Goal: Transaction & Acquisition: Obtain resource

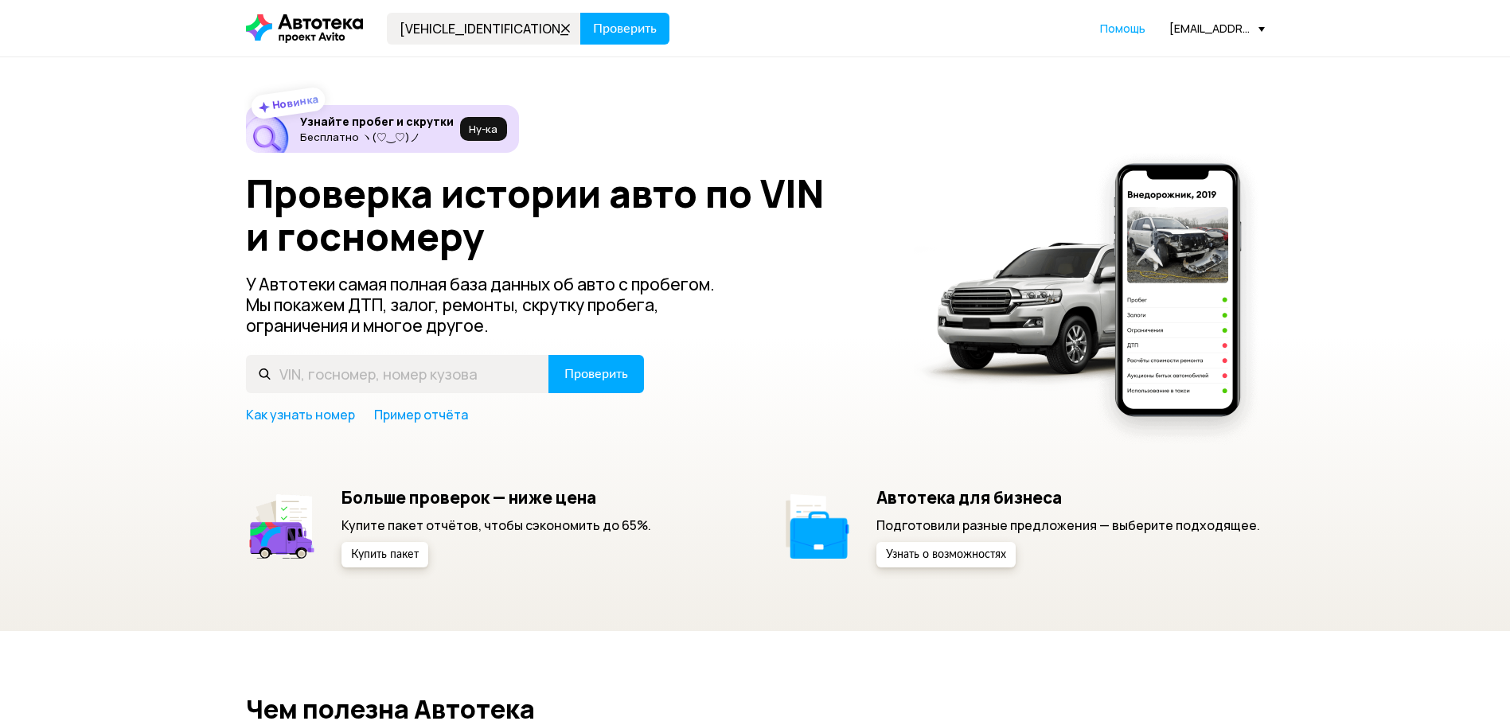
click at [613, 33] on span "Проверить" at bounding box center [625, 28] width 64 height 13
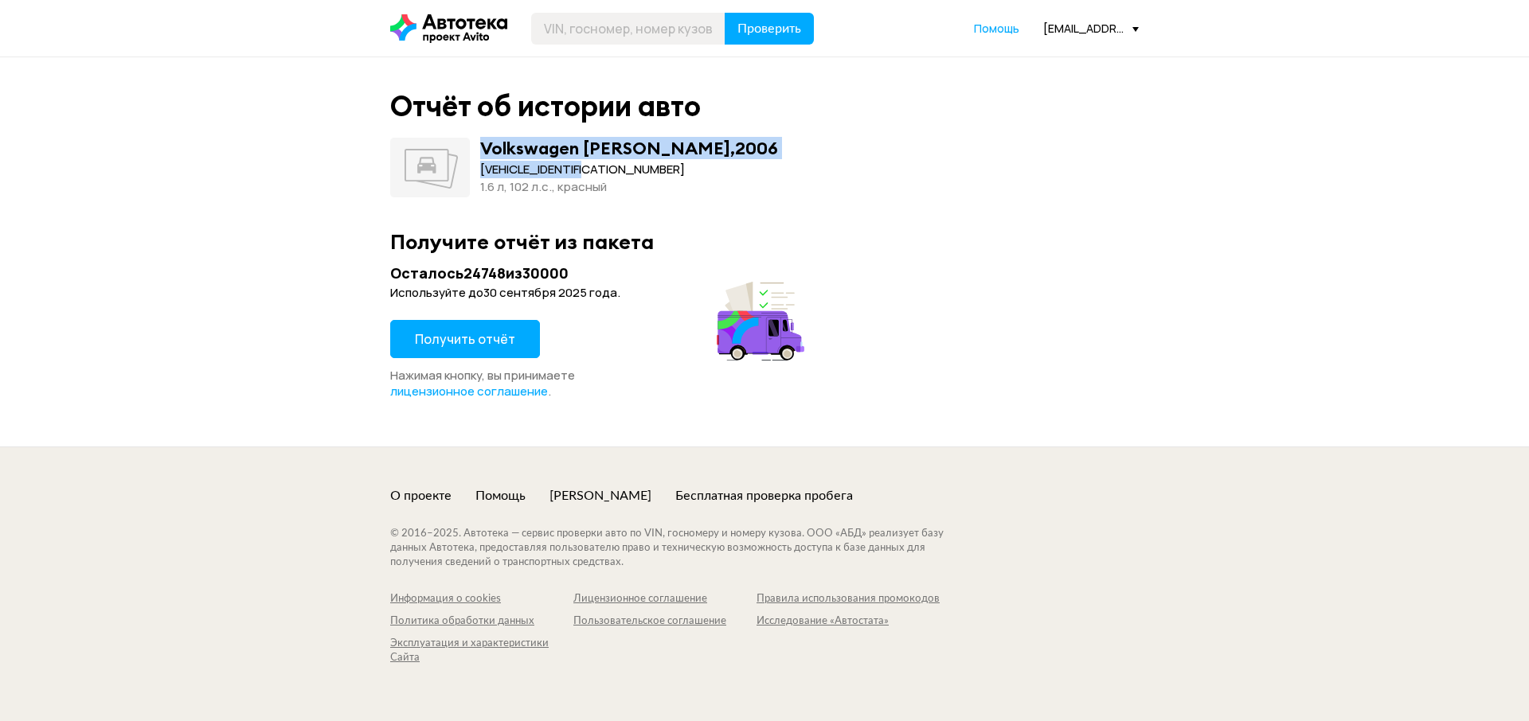
drag, startPoint x: 619, startPoint y: 159, endPoint x: 466, endPoint y: 146, distance: 153.4
click at [466, 146] on div "Volkswagen ФОЛЬКСВАГЕН ГОЛЬФ , 2006 WVWZZZ1KZ7W143299 1.6 л, 102 л.c., красный" at bounding box center [764, 168] width 748 height 60
copy div "Volkswagen ФОЛЬКСВАГЕН ГОЛЬФ , 2006 WVWZZZ1KZ7W143299"
click at [479, 354] on button "Получить отчёт" at bounding box center [465, 339] width 150 height 38
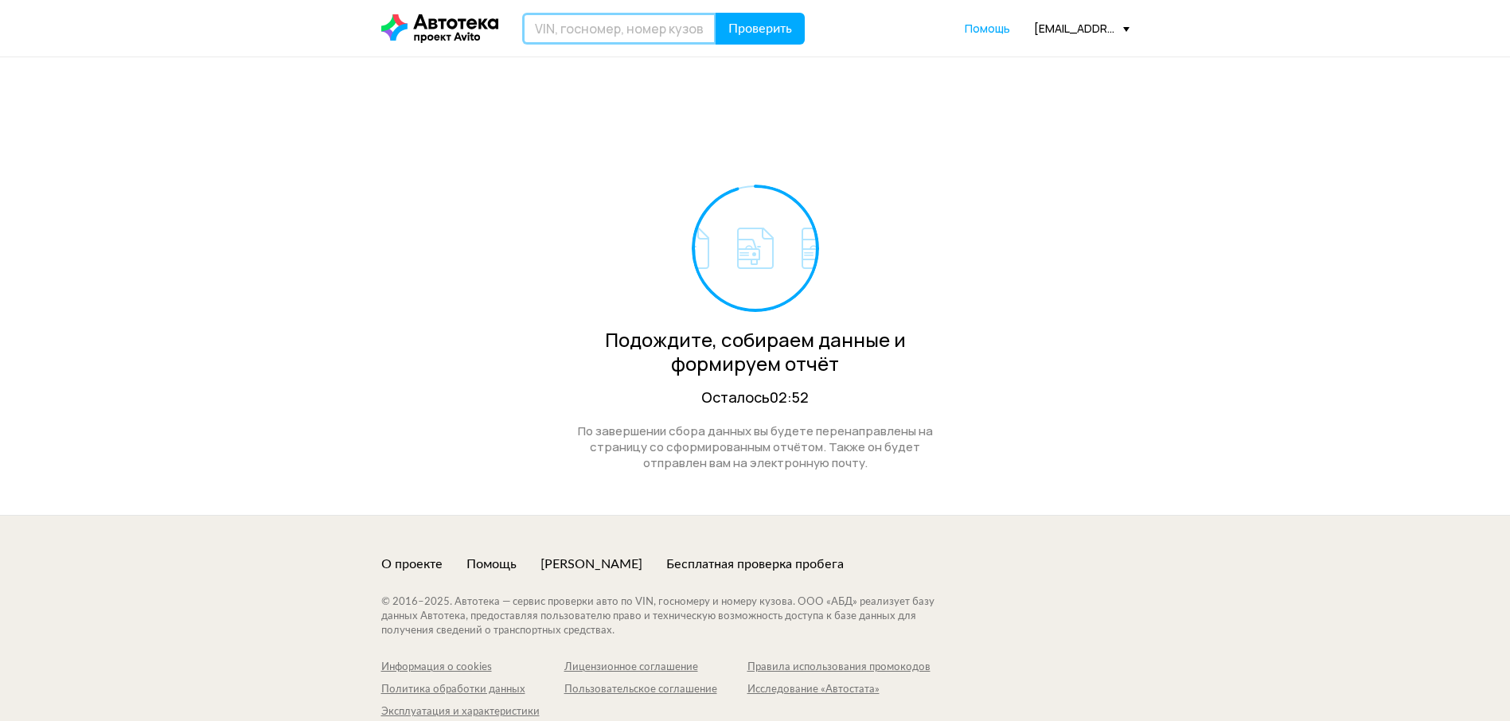
drag, startPoint x: 562, startPoint y: 33, endPoint x: 594, endPoint y: 44, distance: 33.5
click at [564, 35] on input "text" at bounding box center [619, 29] width 194 height 32
paste input "JTHBK262005009242"
type input "JTHBK262005009242"
click at [745, 31] on span "Проверить" at bounding box center [761, 28] width 64 height 13
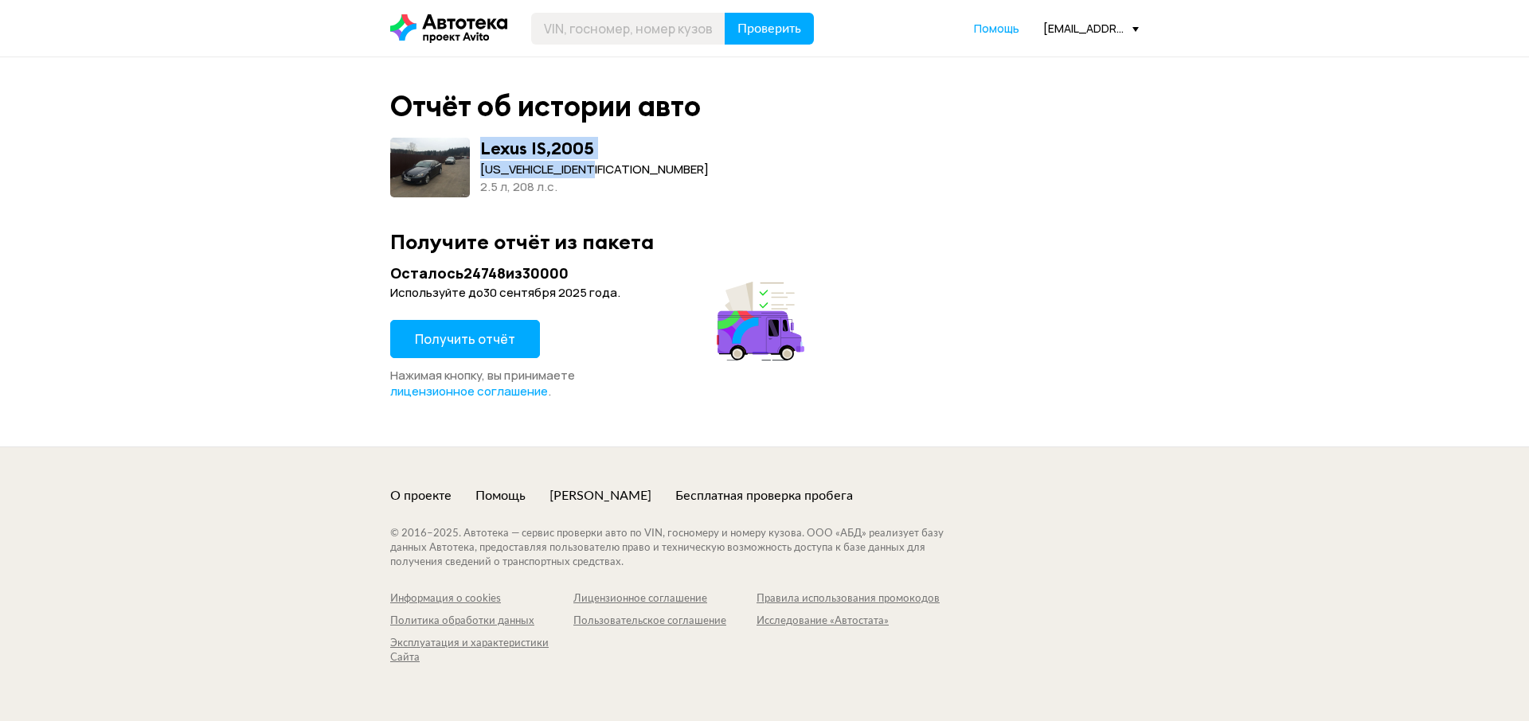
drag, startPoint x: 613, startPoint y: 165, endPoint x: 475, endPoint y: 152, distance: 139.1
click at [475, 152] on div "Lexus IS , 2005 JTHBK262005009242 2.5 л, 208 л.c." at bounding box center [764, 168] width 748 height 60
click at [496, 332] on span "Получить отчёт" at bounding box center [465, 339] width 100 height 18
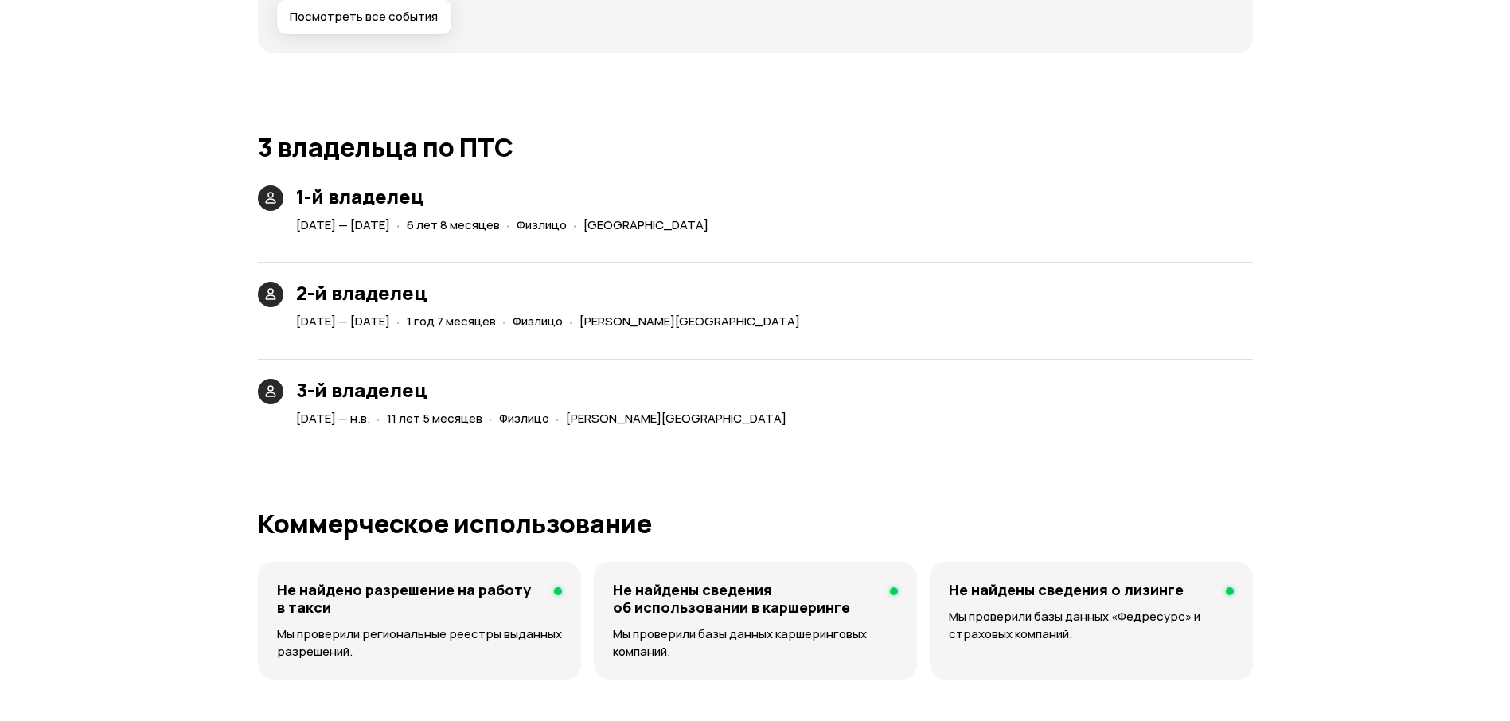
scroll to position [3344, 0]
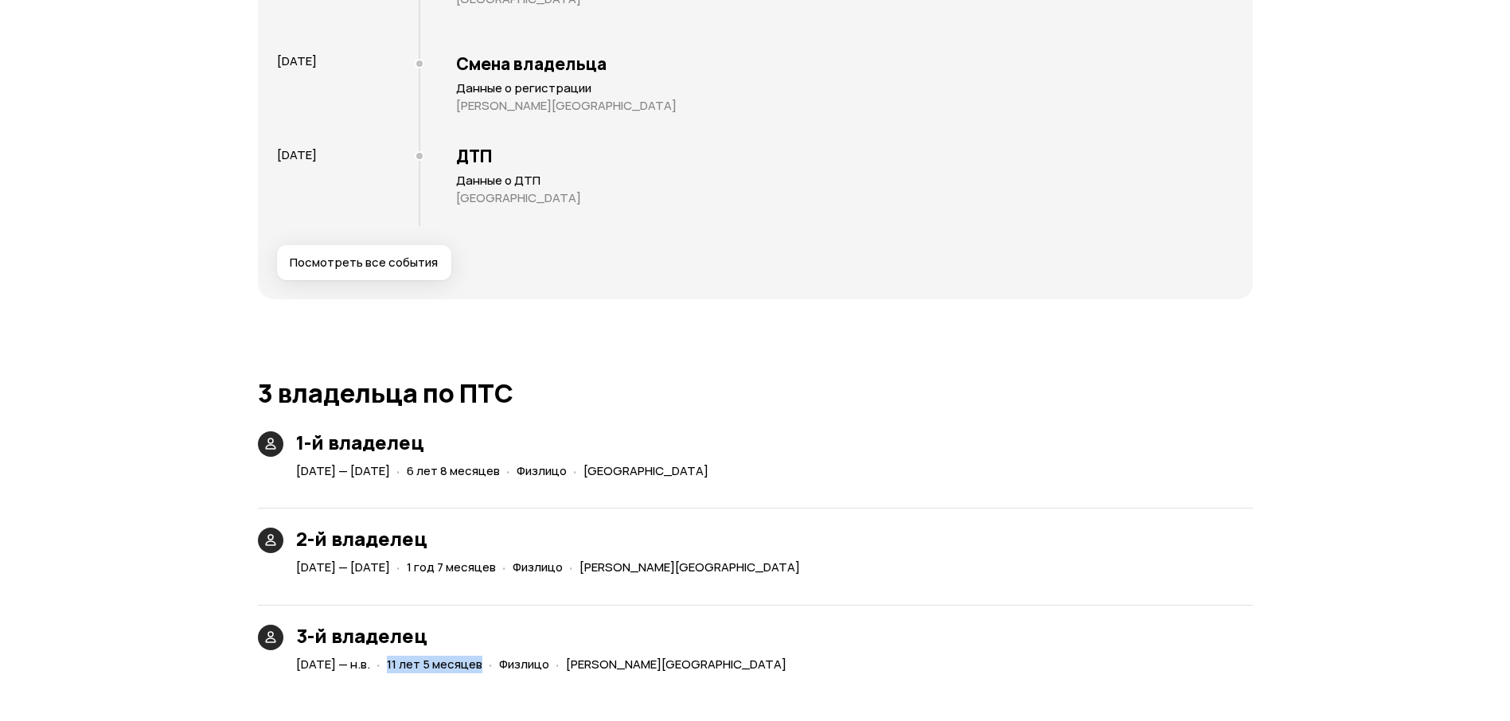
drag, startPoint x: 541, startPoint y: 670, endPoint x: 439, endPoint y: 665, distance: 102.9
click at [439, 665] on div "26 апреля 2014 — н.в. · 11 лет 5 месяцев · Физлицо · Московская область" at bounding box center [544, 665] width 503 height 23
copy span "11 лет 5 месяцев"
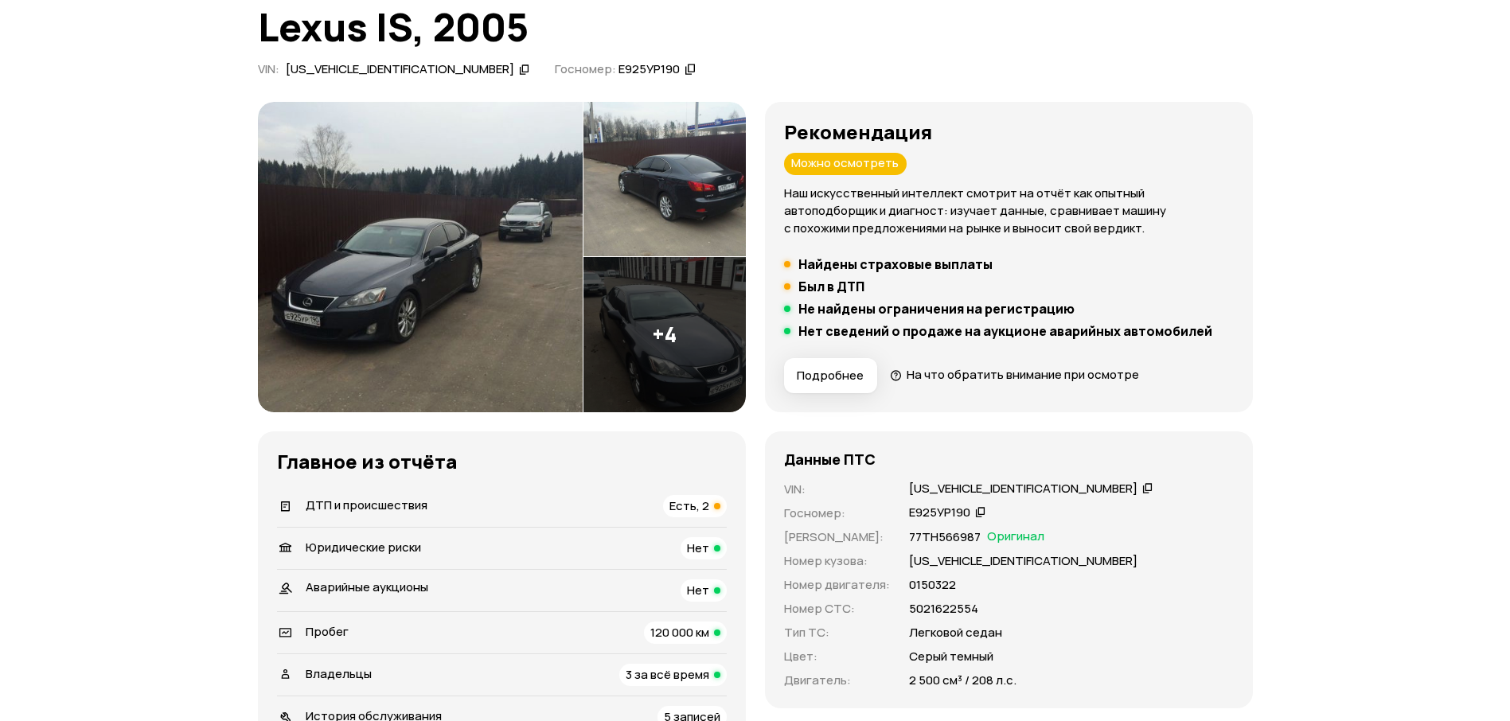
scroll to position [0, 0]
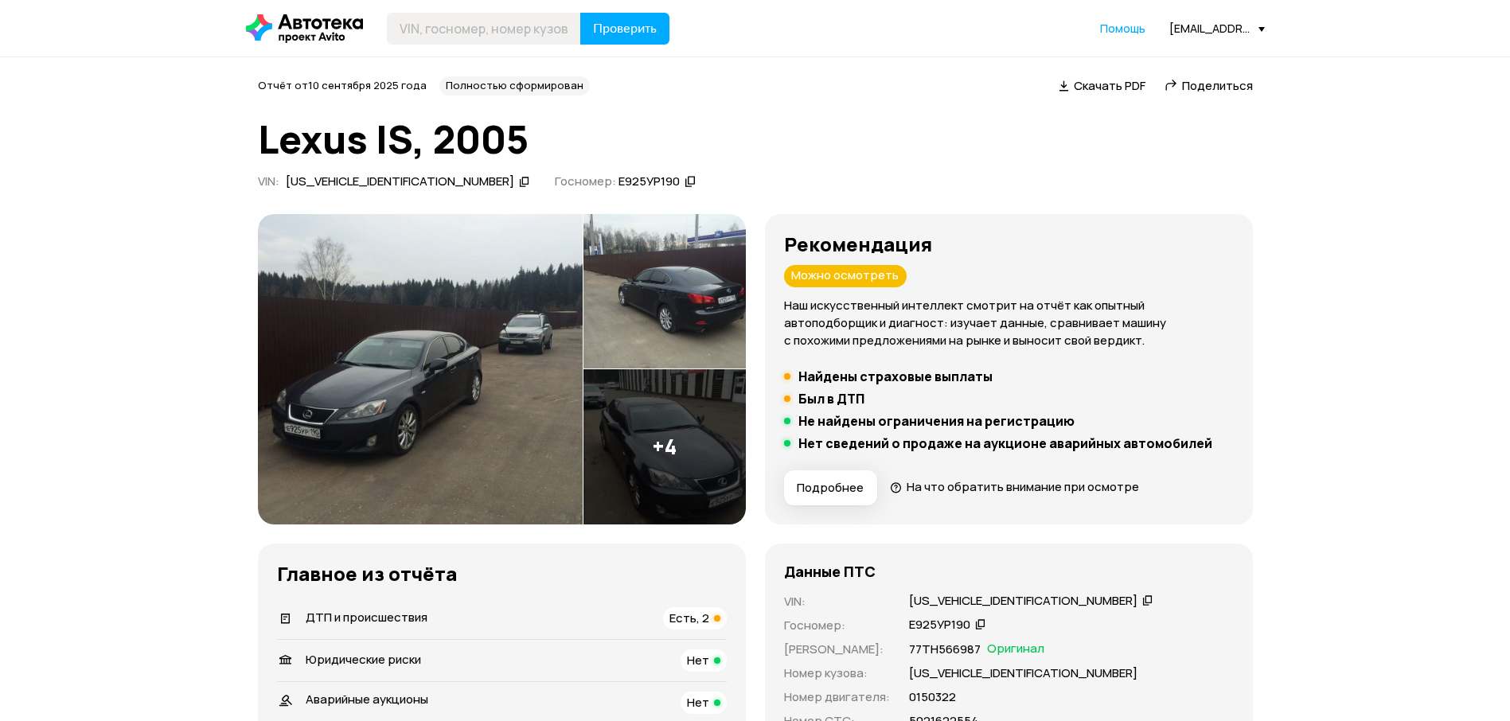
click at [1147, 88] on div "Скачать PDF" at bounding box center [1103, 86] width 92 height 17
drag, startPoint x: 409, startPoint y: 140, endPoint x: 234, endPoint y: 128, distance: 175.6
copy h1 "Lexus IS"
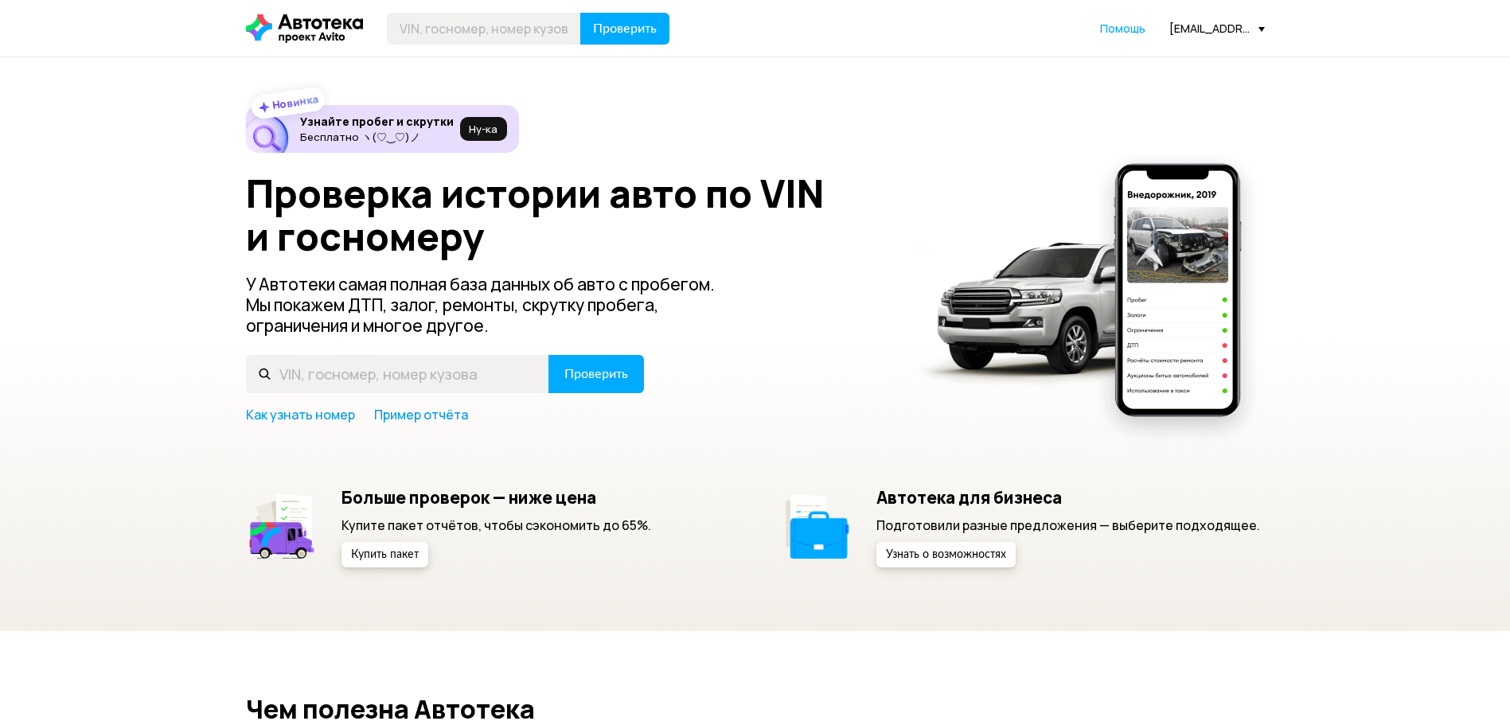
click at [2, 309] on div "Новинка Узнайте пробег и скрутки Бесплатно ヽ(♡‿♡)ノ Ну‑ка Проверка истории авто …" at bounding box center [755, 344] width 1510 height 574
click at [515, 26] on input "text" at bounding box center [484, 29] width 194 height 32
paste input "WBATX95060N027516"
type input "WBATX95060N027516"
click at [669, 41] on button "Проверить" at bounding box center [624, 29] width 89 height 32
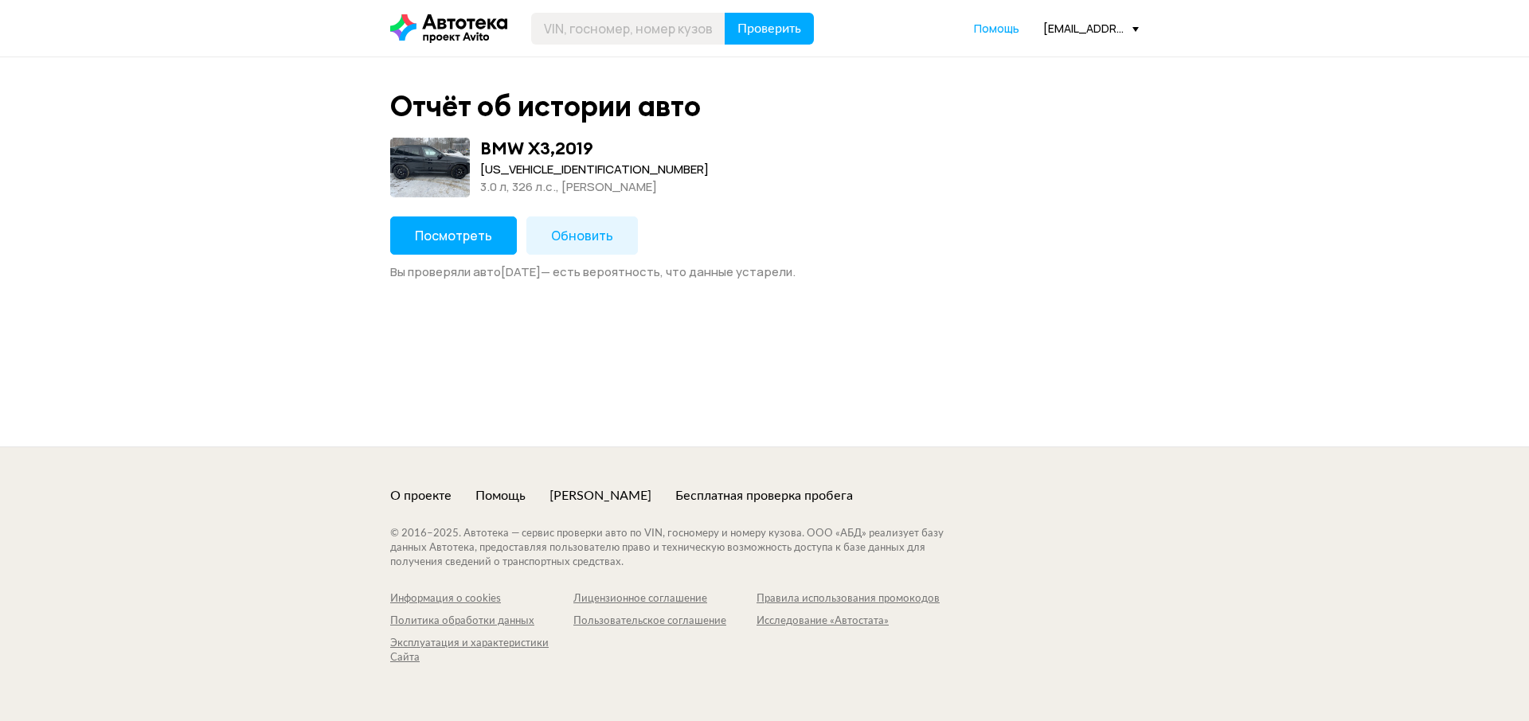
click at [555, 229] on span "Обновить" at bounding box center [582, 236] width 62 height 18
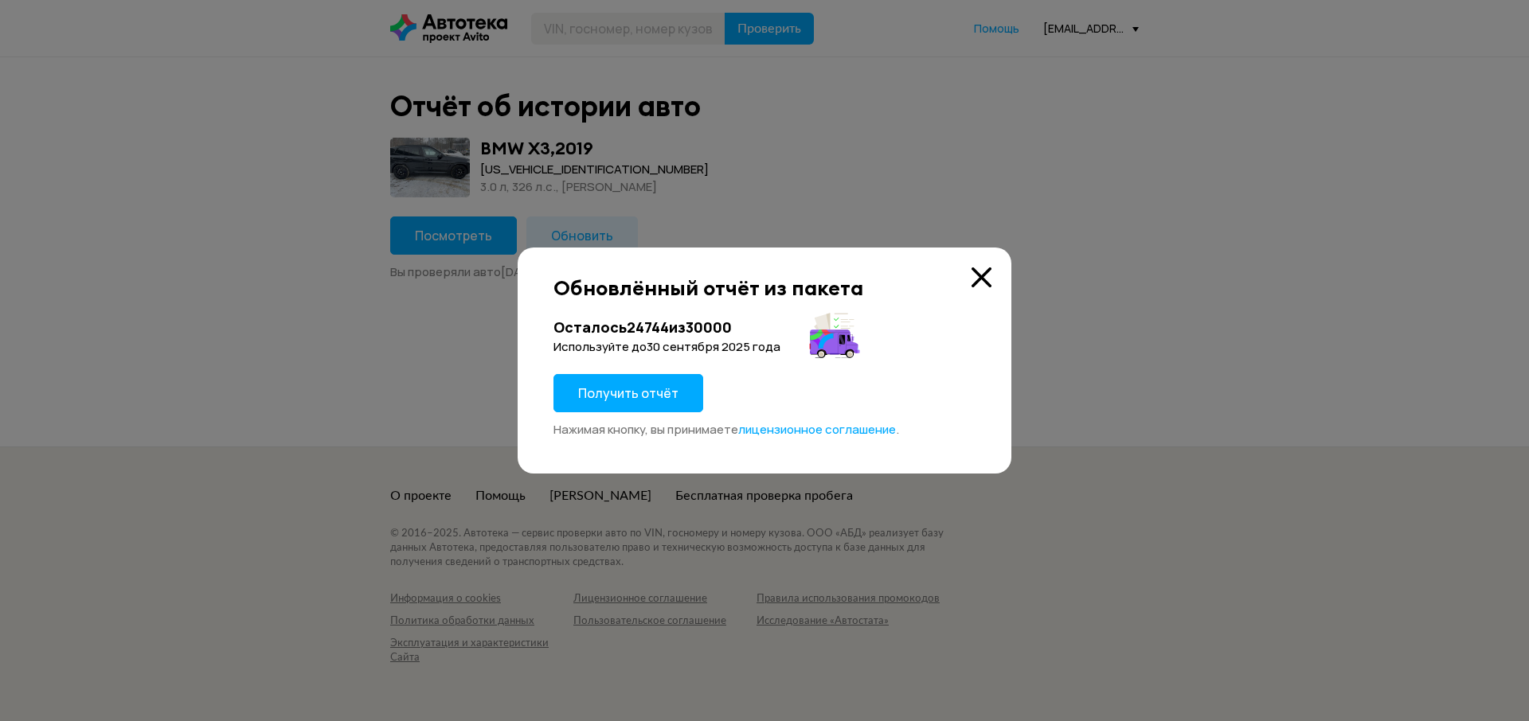
click at [609, 412] on button "Получить отчёт" at bounding box center [628, 393] width 150 height 38
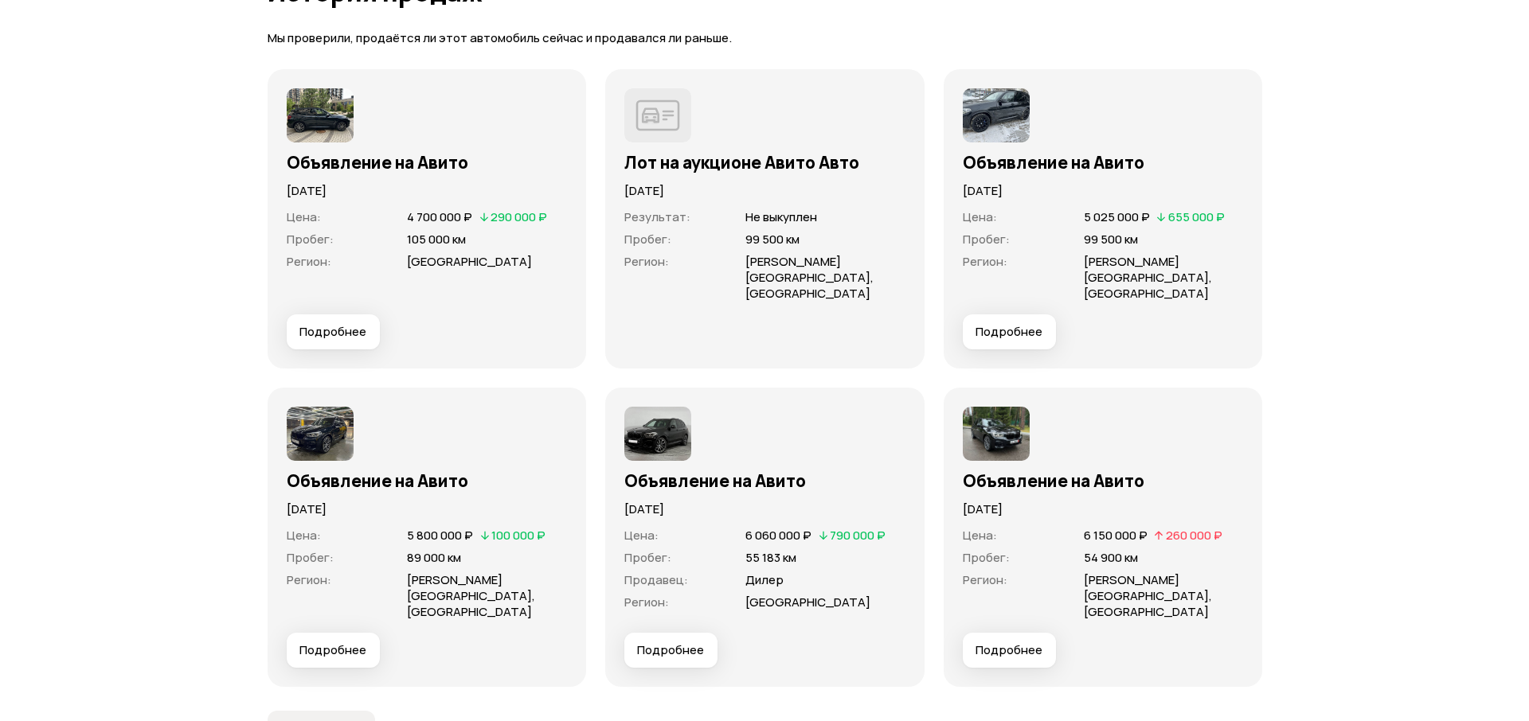
scroll to position [4538, 0]
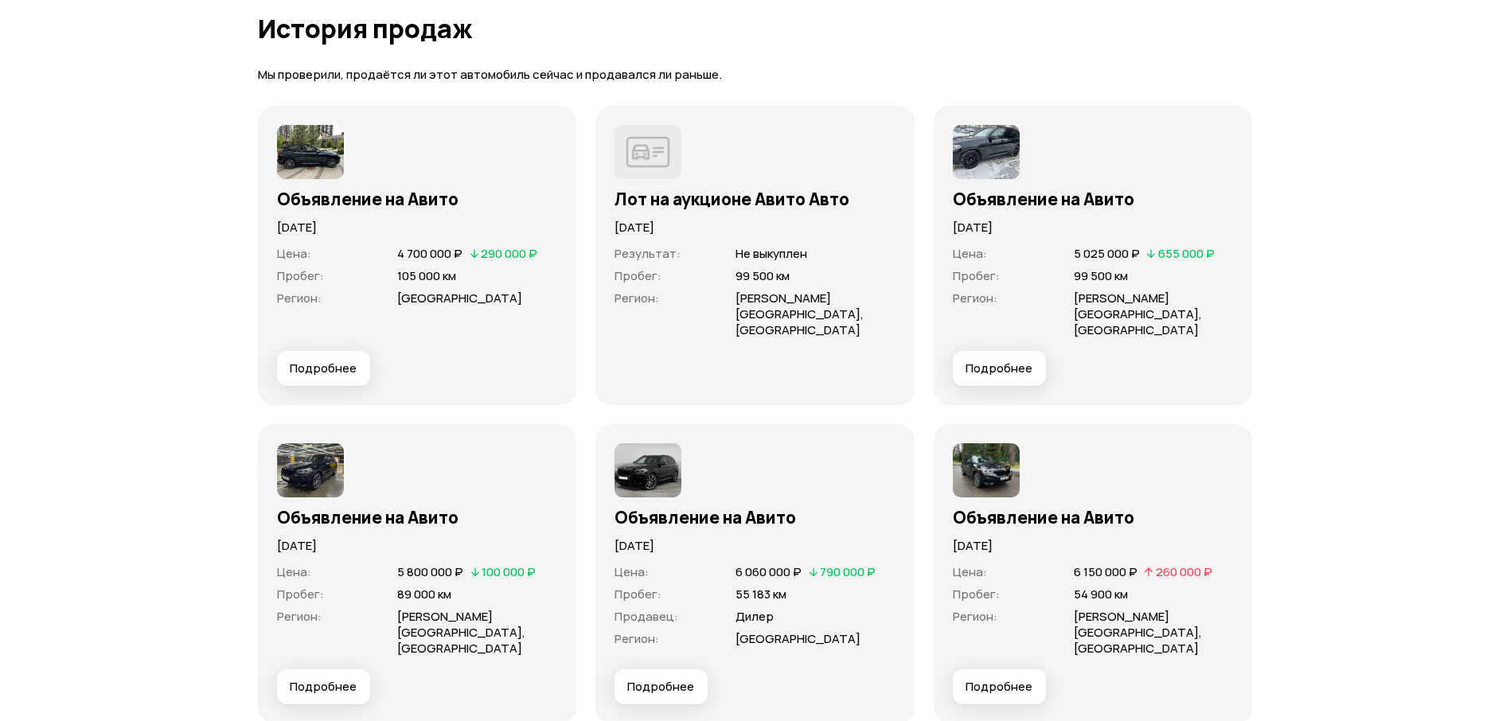
click at [347, 361] on span "Подробнее" at bounding box center [323, 369] width 67 height 16
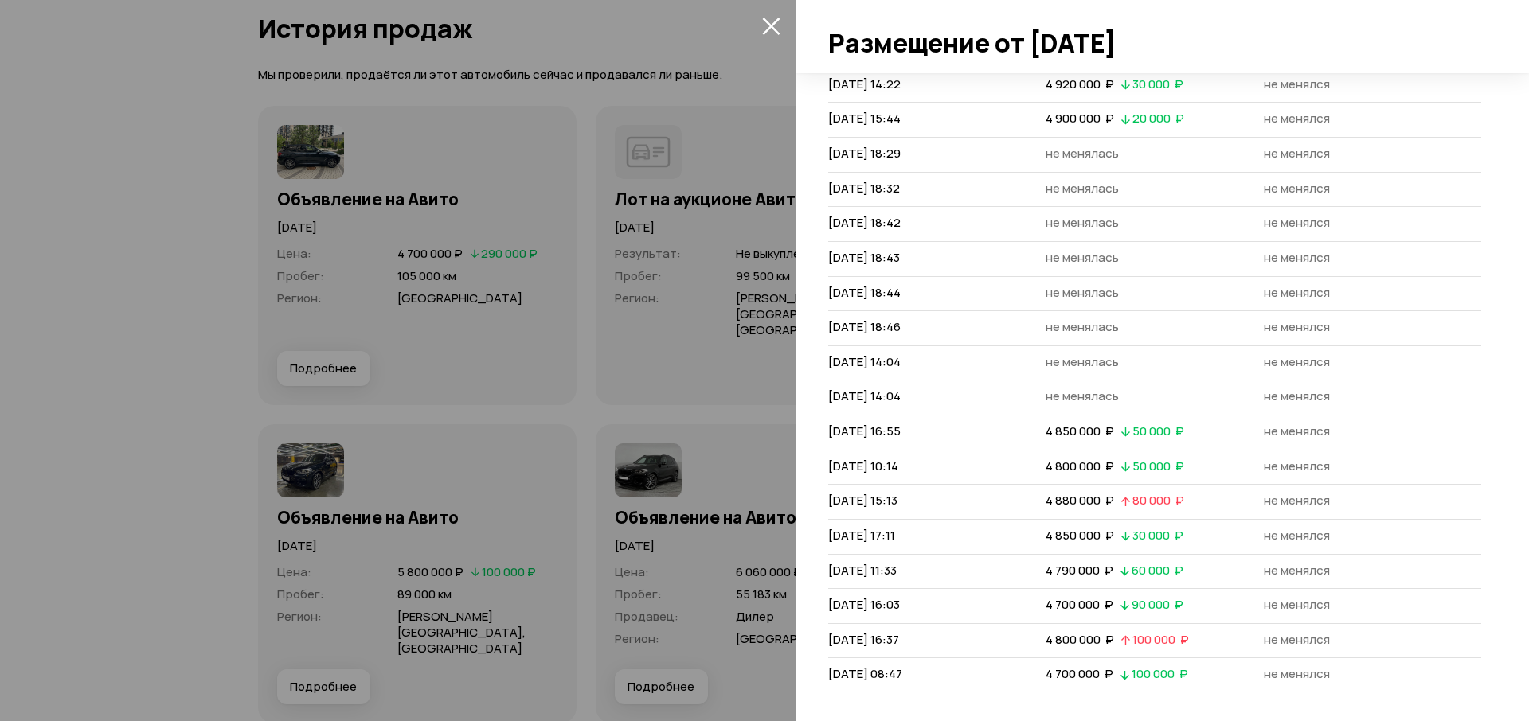
scroll to position [228, 0]
drag, startPoint x: 1092, startPoint y: 670, endPoint x: 830, endPoint y: 671, distance: 261.2
click at [830, 671] on tr "3 сентября 2025 г. 08:47 4 700 000  ₽   100 000  ₽ не менялся" at bounding box center [1154, 672] width 653 height 34
copy tr "3 сентября 2025 г. 08:47 4 700 000"
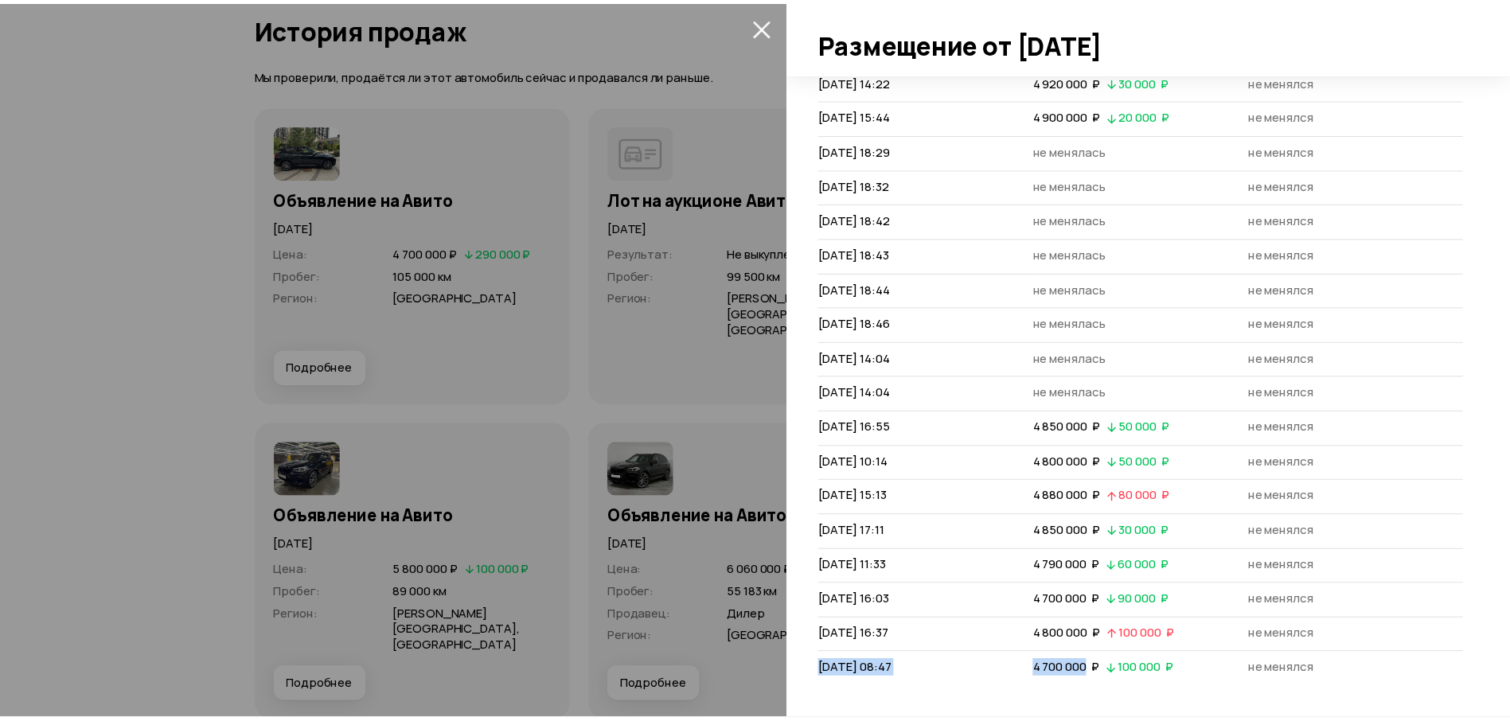
scroll to position [0, 0]
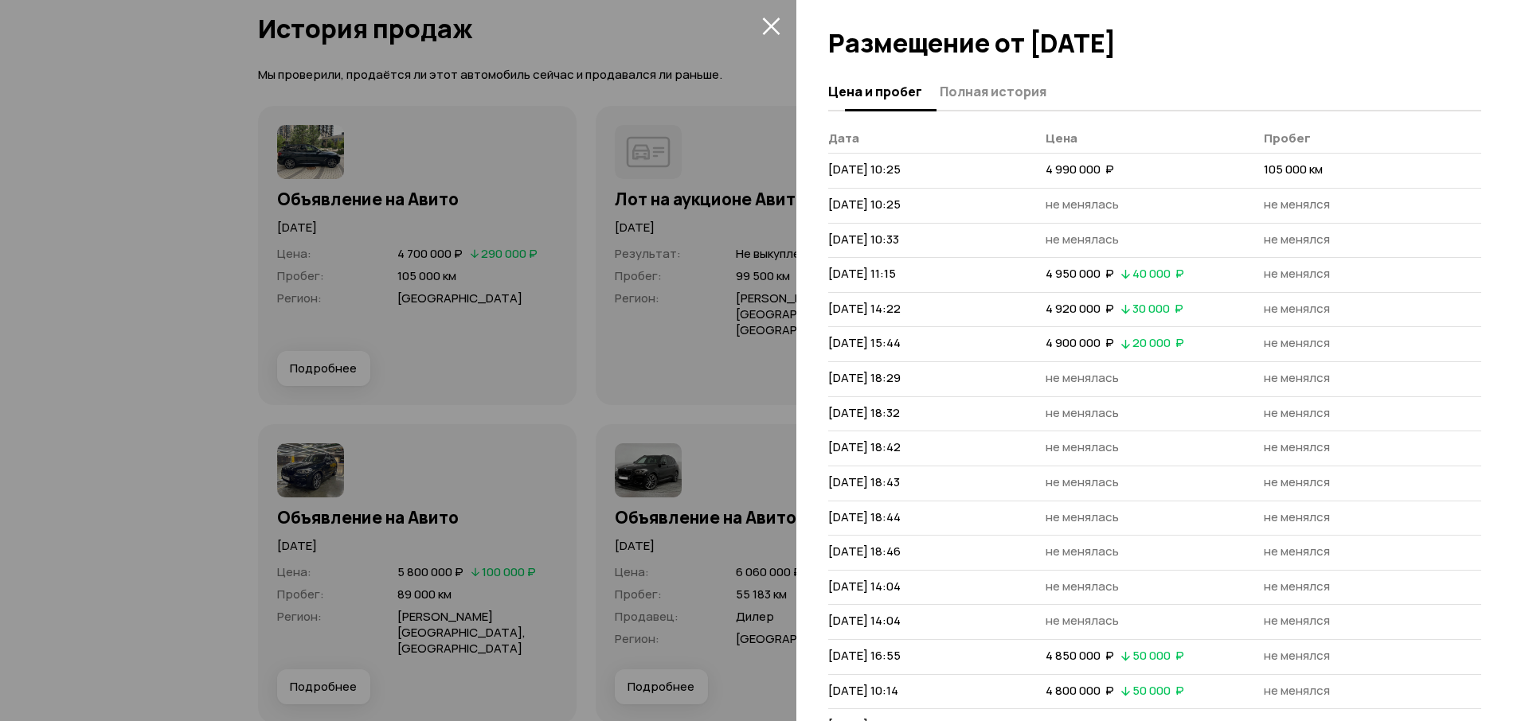
click at [1006, 98] on span "Полная история" at bounding box center [992, 92] width 107 height 16
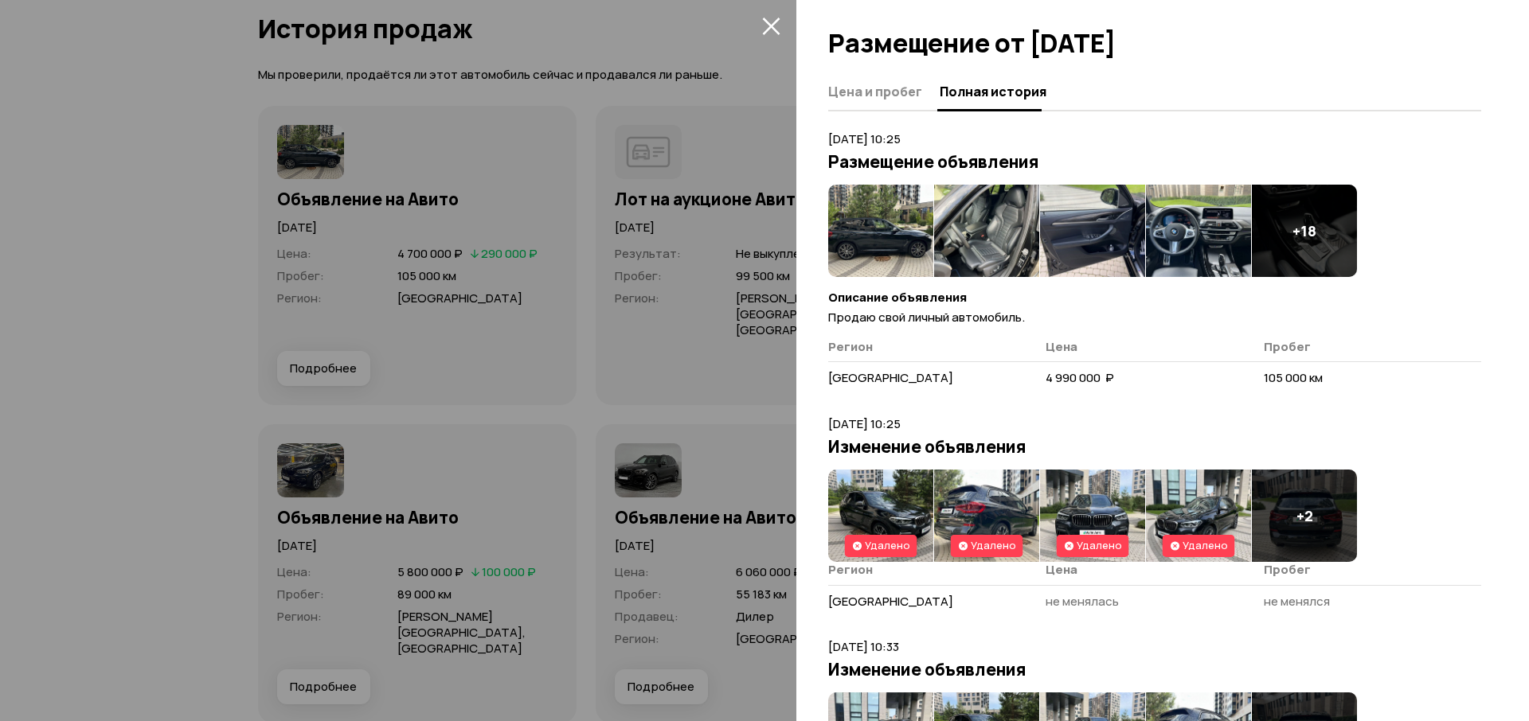
drag, startPoint x: 568, startPoint y: 119, endPoint x: 553, endPoint y: 24, distance: 96.9
click at [568, 114] on div at bounding box center [764, 360] width 1529 height 721
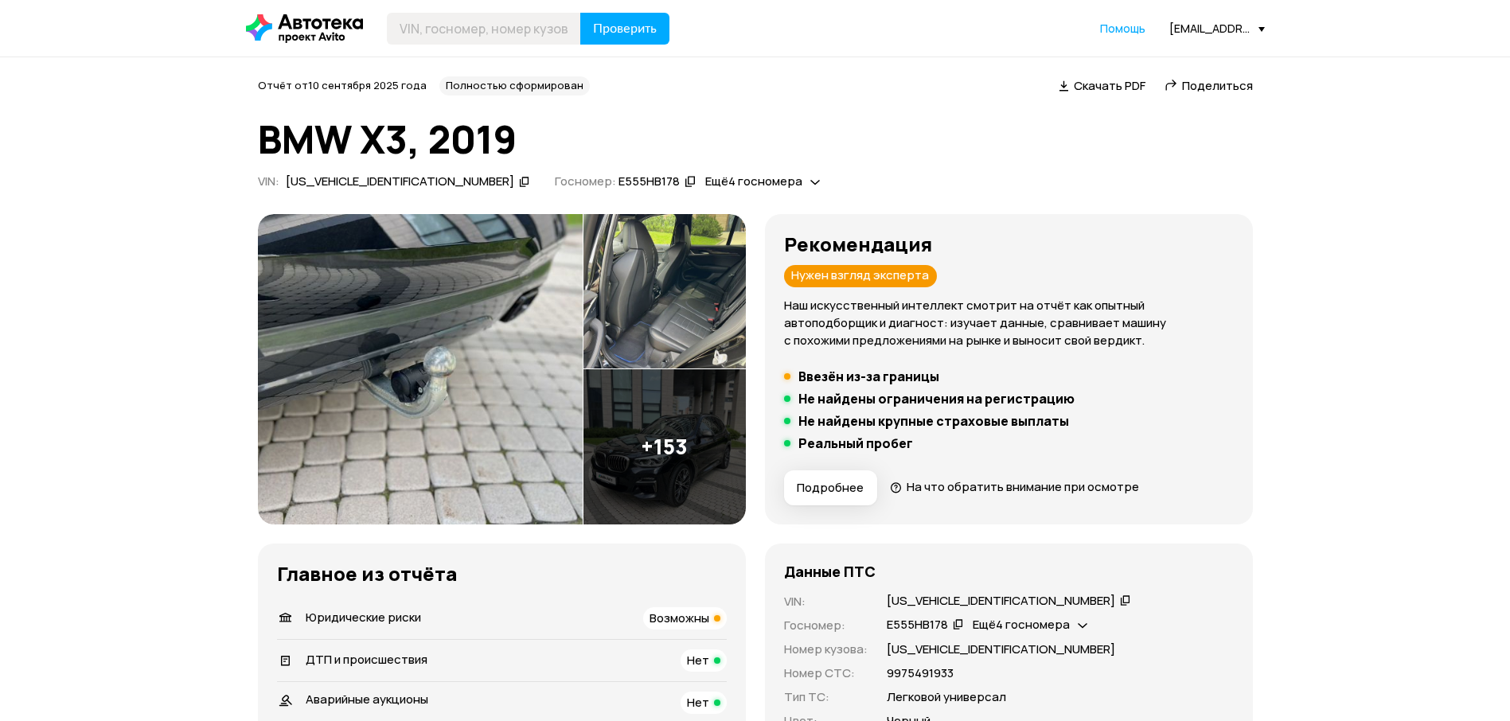
click at [355, 26] on icon at bounding box center [304, 28] width 117 height 29
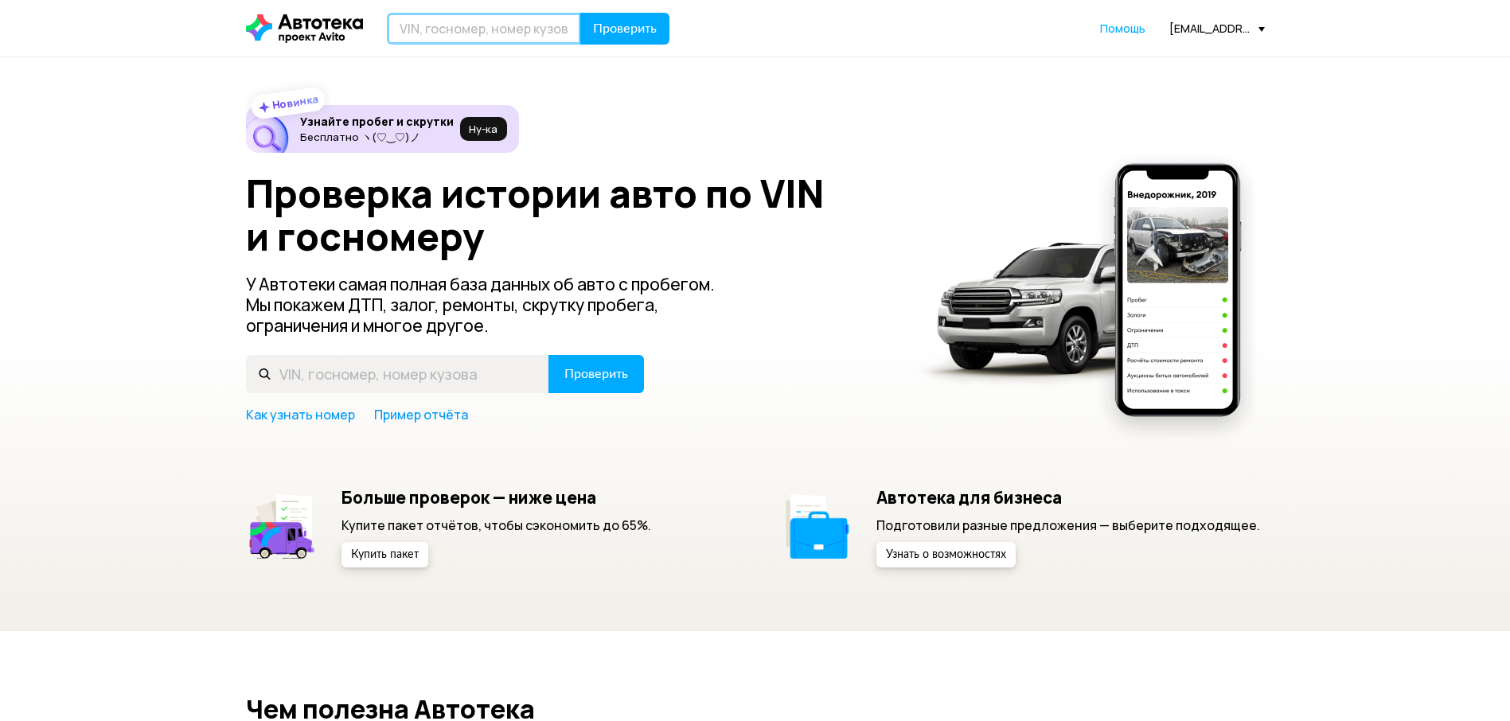
click at [463, 42] on input "text" at bounding box center [484, 29] width 194 height 32
paste input "[US_VEHICLE_IDENTIFICATION_NUMBER]"
type input "[US_VEHICLE_IDENTIFICATION_NUMBER]"
click at [624, 18] on button "Проверить" at bounding box center [624, 29] width 89 height 32
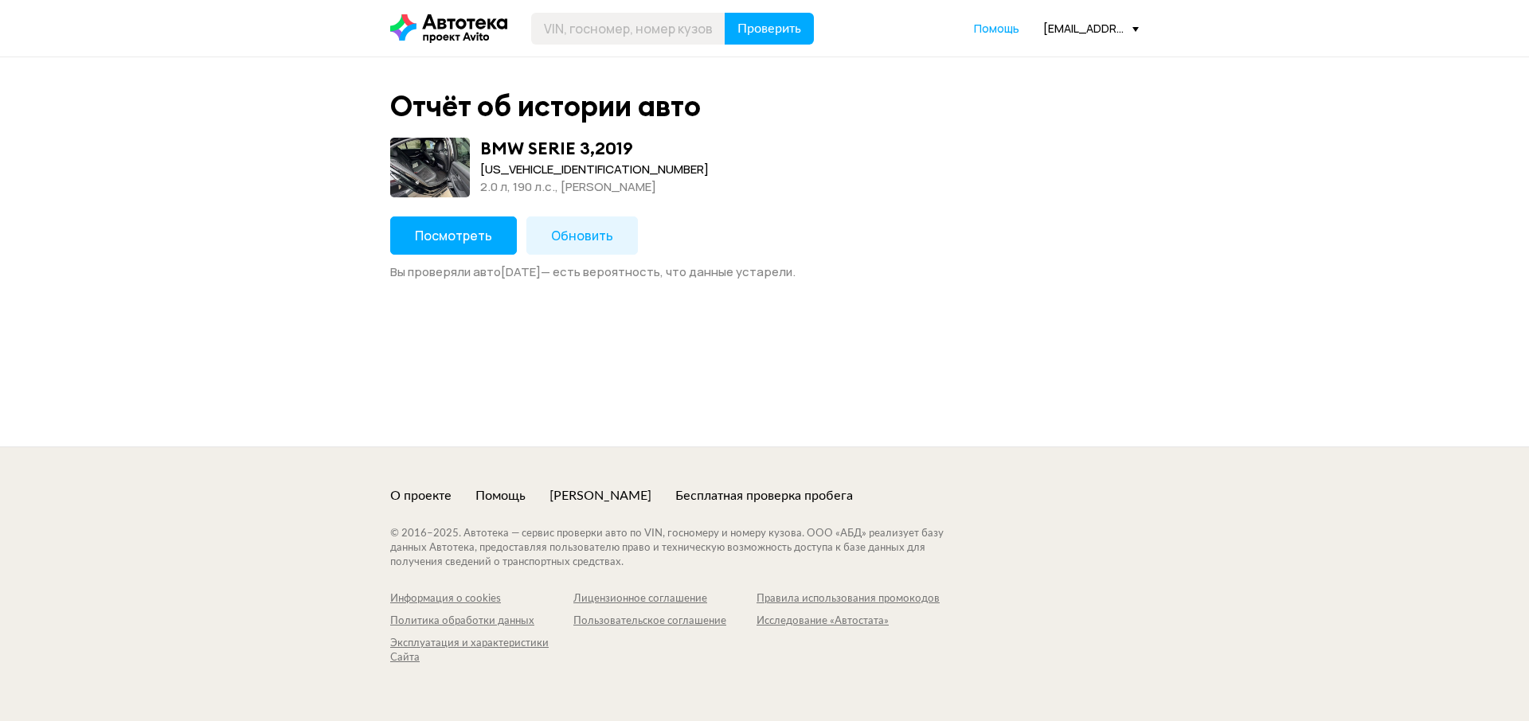
click at [588, 245] on button "Обновить" at bounding box center [581, 236] width 111 height 38
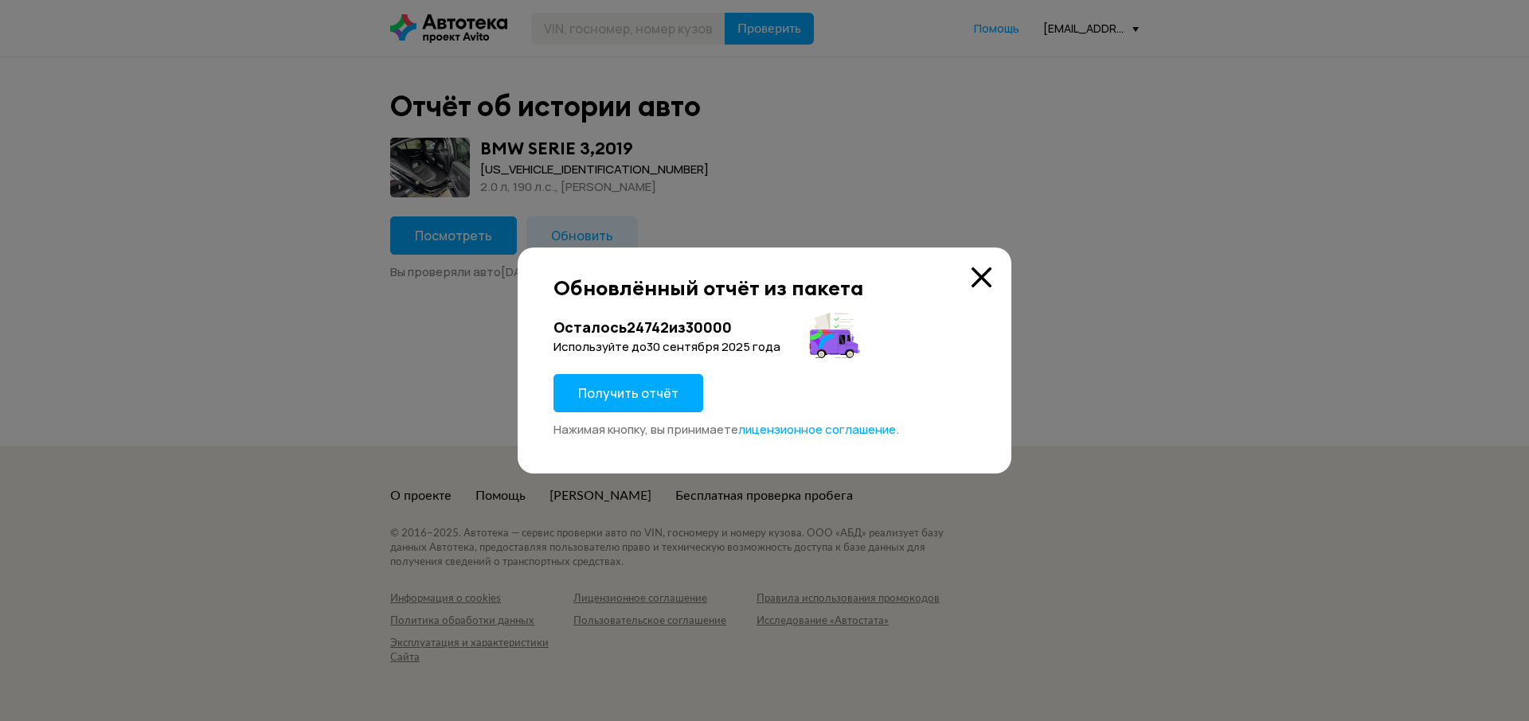
click at [630, 396] on span "Получить отчёт" at bounding box center [628, 394] width 100 height 18
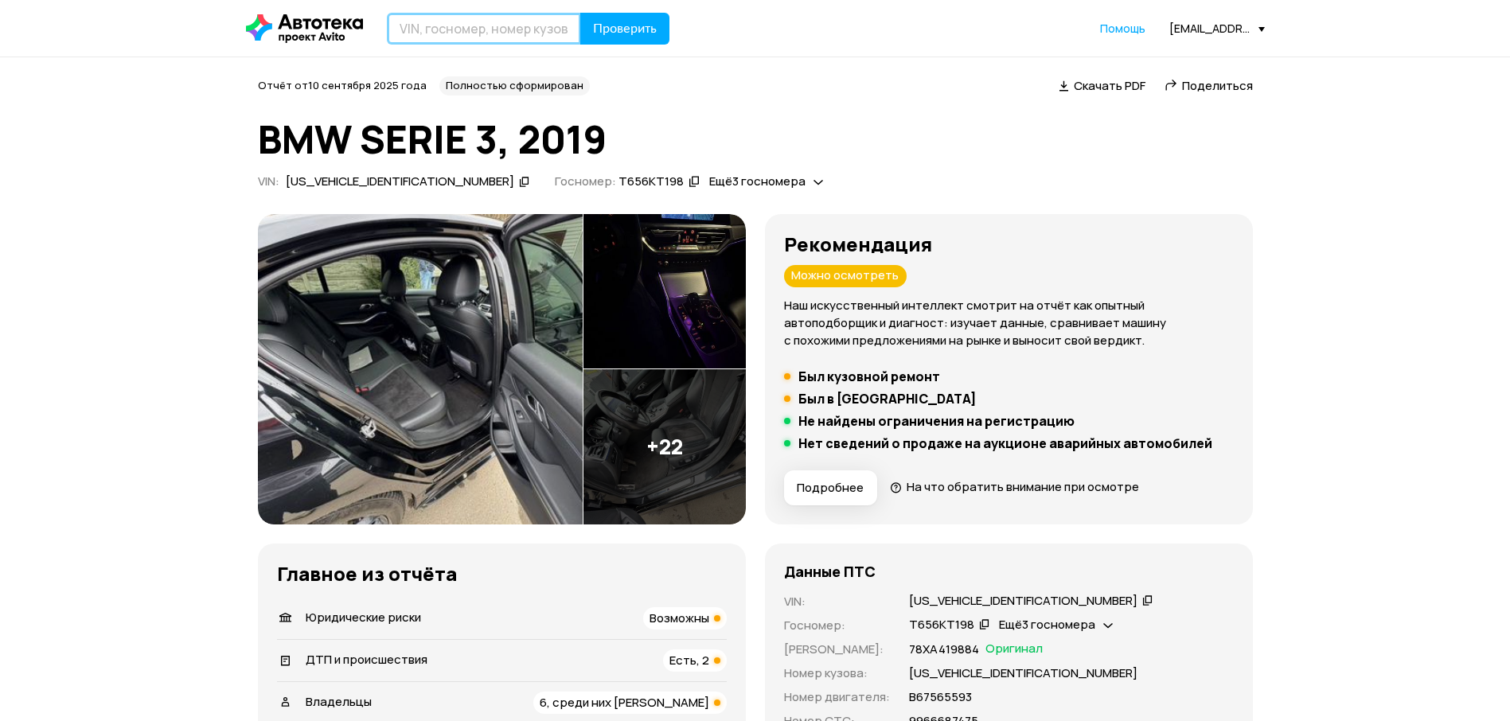
paste input "[US_VEHICLE_IDENTIFICATION_NUMBER]"
drag, startPoint x: 524, startPoint y: 29, endPoint x: 559, endPoint y: 41, distance: 36.8
click at [532, 33] on input "text" at bounding box center [484, 29] width 194 height 32
type input "[US_VEHICLE_IDENTIFICATION_NUMBER]"
click at [655, 35] on span "Проверить" at bounding box center [625, 28] width 64 height 13
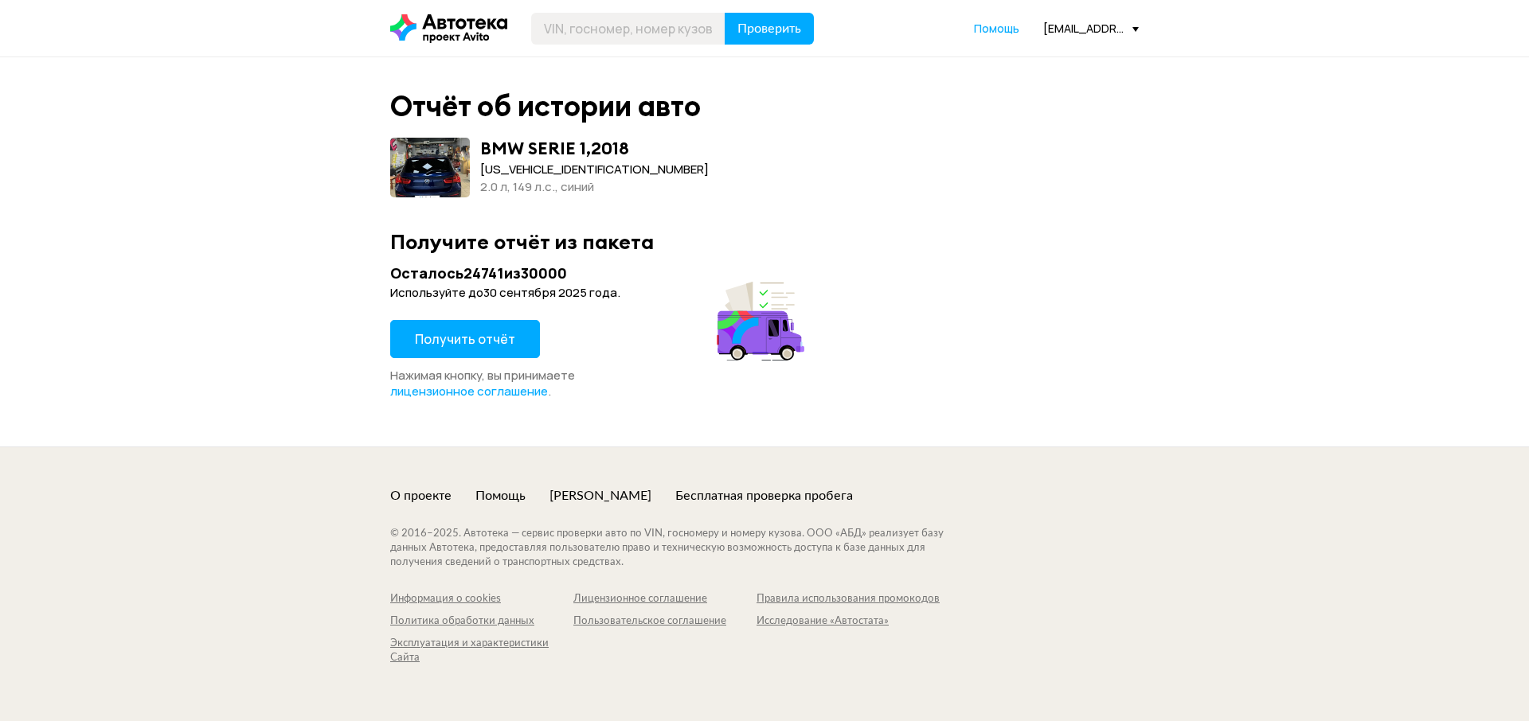
click at [514, 351] on button "Получить отчёт" at bounding box center [465, 339] width 150 height 38
